Goal: Task Accomplishment & Management: Use online tool/utility

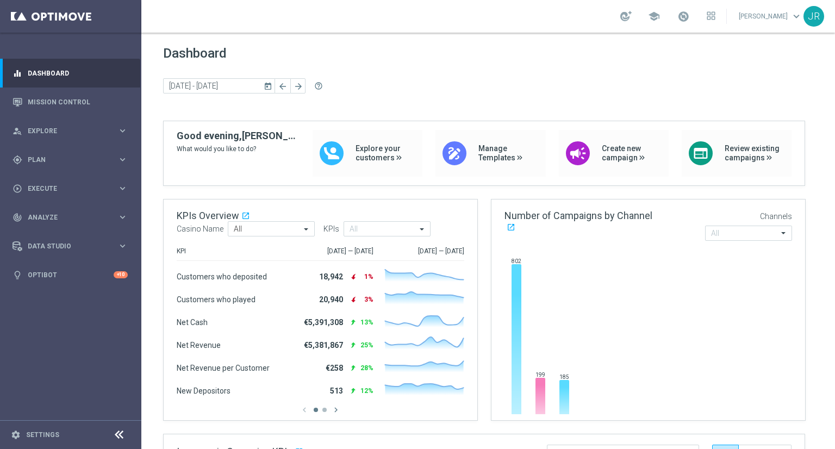
drag, startPoint x: 47, startPoint y: 165, endPoint x: 48, endPoint y: 183, distance: 18.5
click at [47, 166] on div "gps_fixed Plan keyboard_arrow_right" at bounding box center [70, 159] width 140 height 29
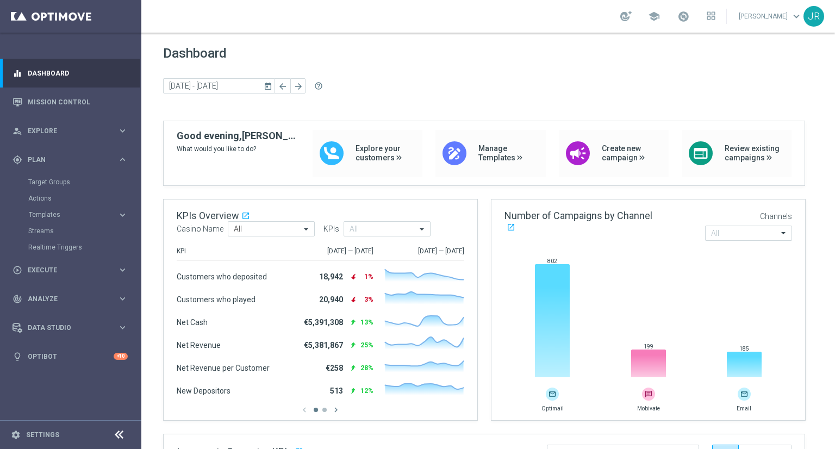
click at [60, 221] on accordion "Templates keyboard_arrow_right Optimail Web Push Notifications Webpage Pop-up" at bounding box center [84, 215] width 112 height 16
click at [57, 218] on button "Templates keyboard_arrow_right" at bounding box center [78, 214] width 100 height 9
click at [47, 233] on link "Optimail" at bounding box center [73, 231] width 79 height 9
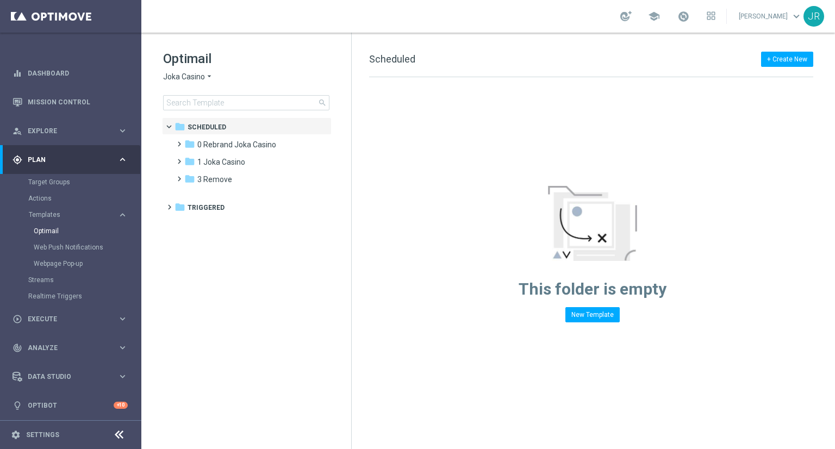
click at [176, 76] on span "Joka Casino" at bounding box center [184, 77] width 42 height 10
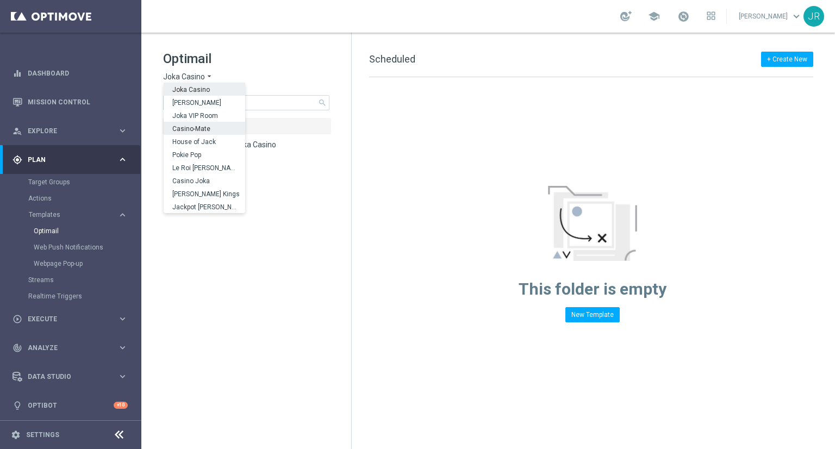
click at [0, 0] on span "Casino-Mate" at bounding box center [0, 0] width 0 height 0
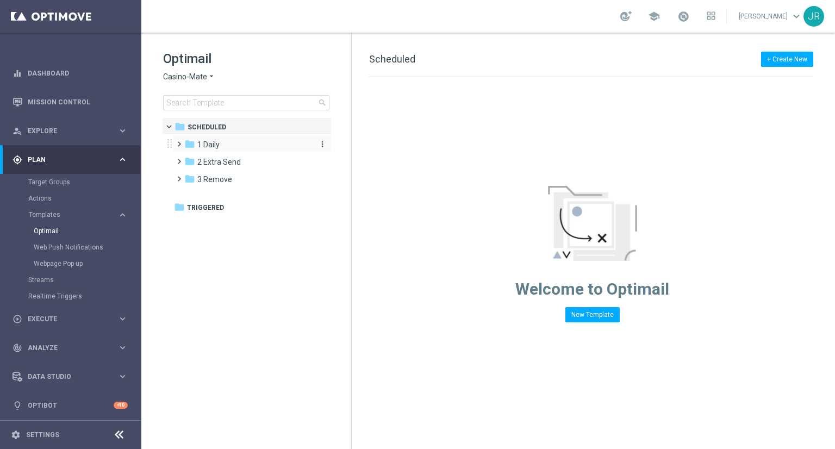
click at [201, 147] on span "1 Daily" at bounding box center [208, 145] width 22 height 10
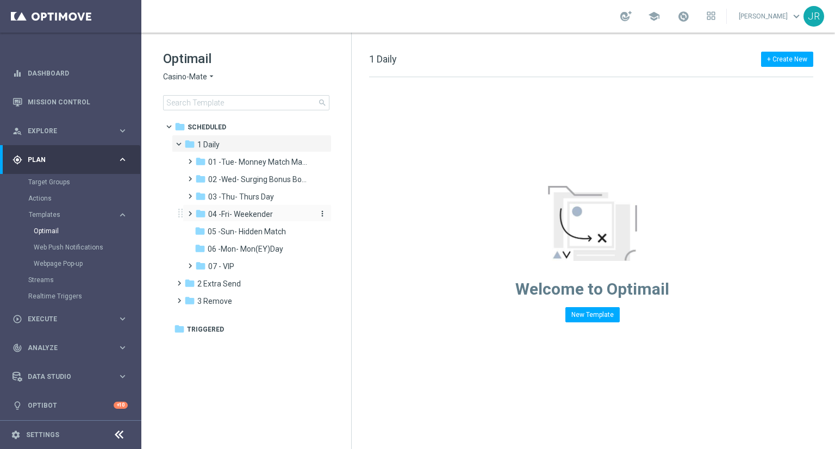
click at [239, 220] on div "folder 04 -Fri- Weekender" at bounding box center [253, 214] width 116 height 13
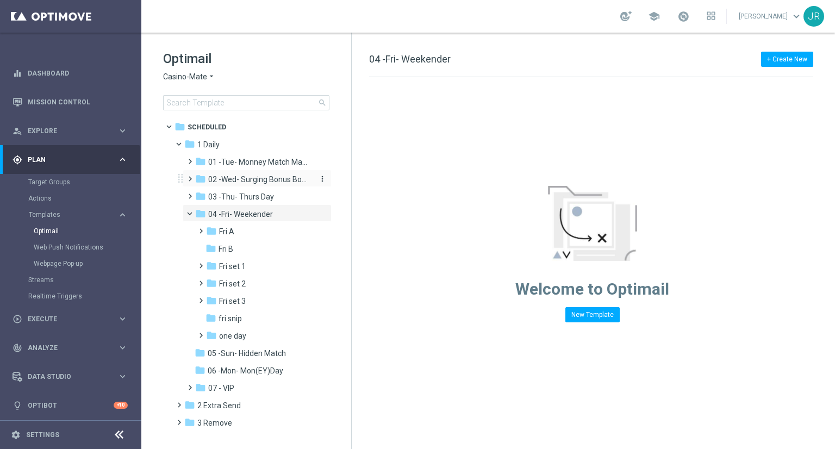
click at [228, 180] on span "02 -Wed- Surging Bonus Booster" at bounding box center [259, 179] width 103 height 10
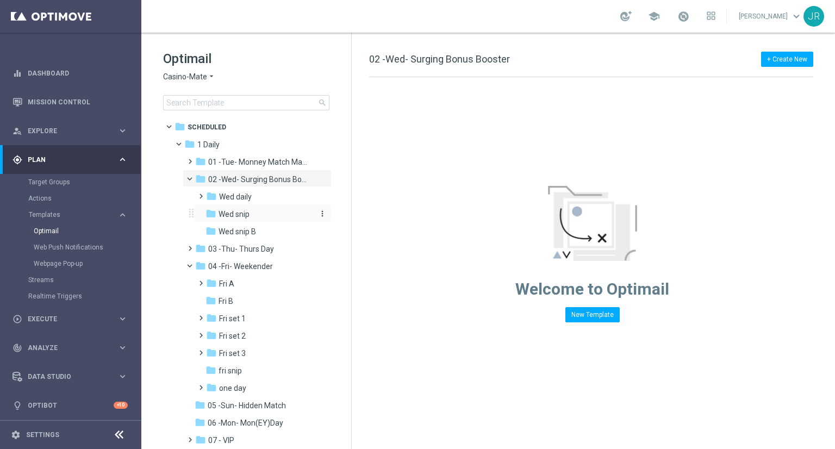
click at [231, 215] on span "Wed snip" at bounding box center [233, 214] width 31 height 10
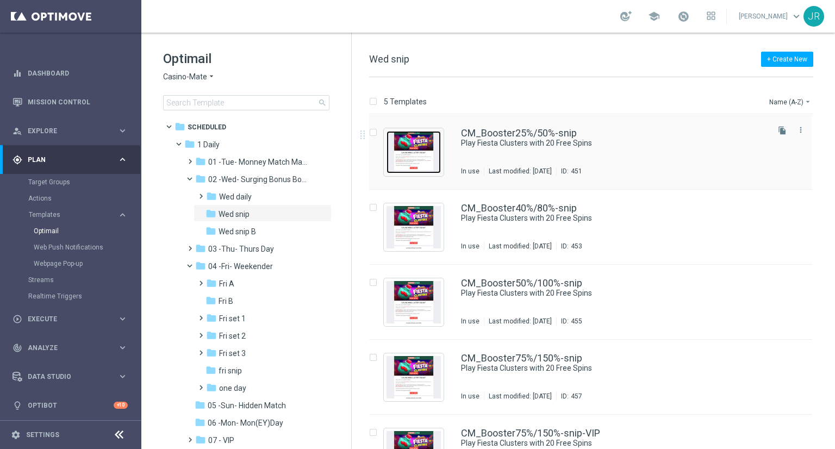
click at [421, 170] on img "Press SPACE to select this row." at bounding box center [413, 152] width 54 height 42
